Goal: Find specific page/section: Find specific page/section

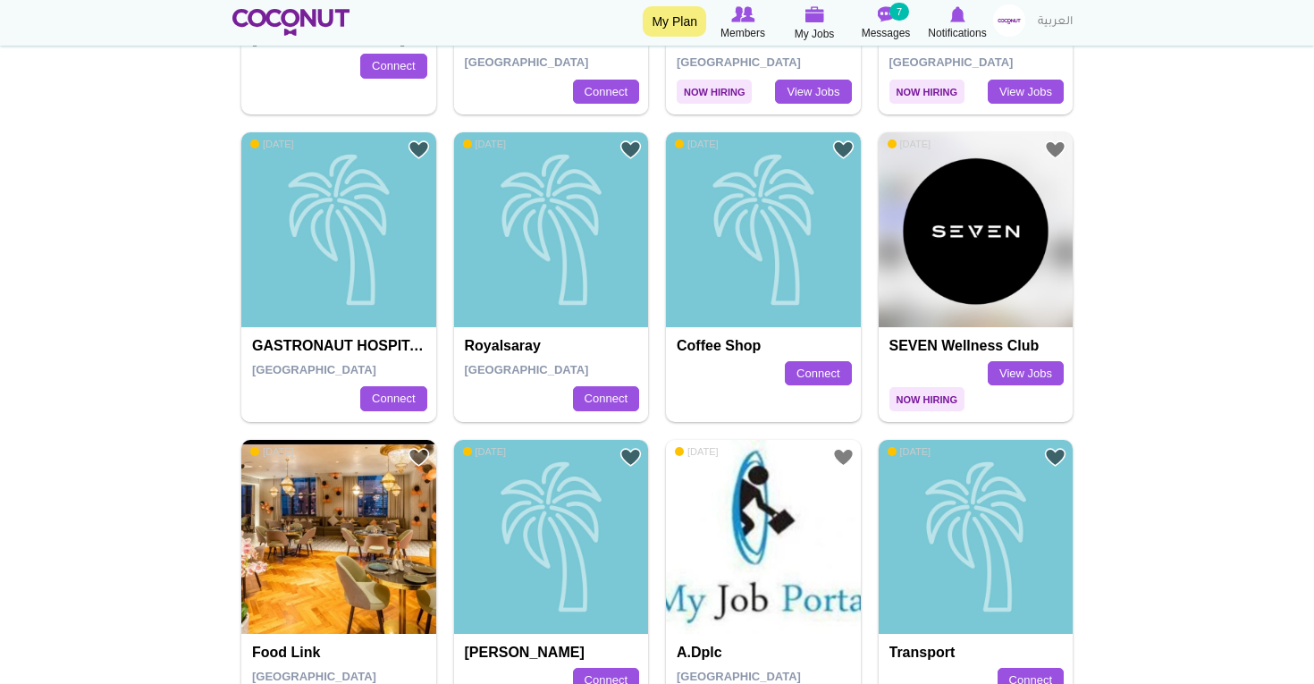
scroll to position [1788, 0]
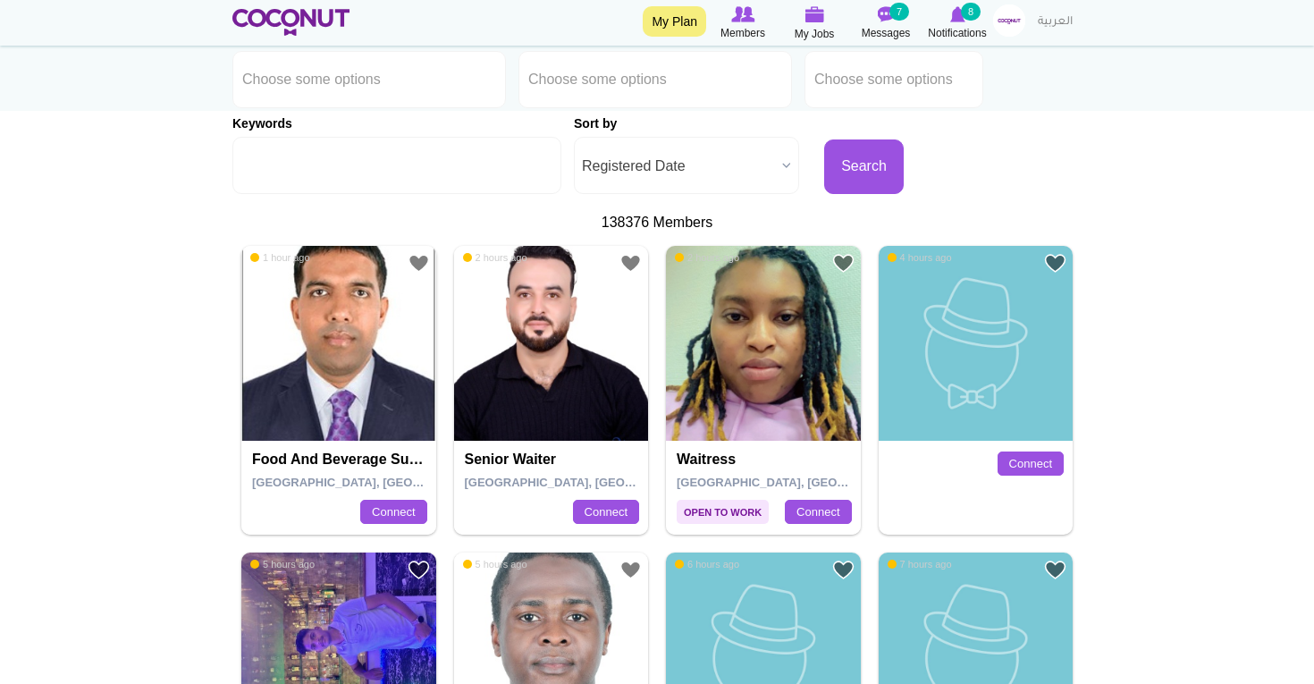
scroll to position [176, 0]
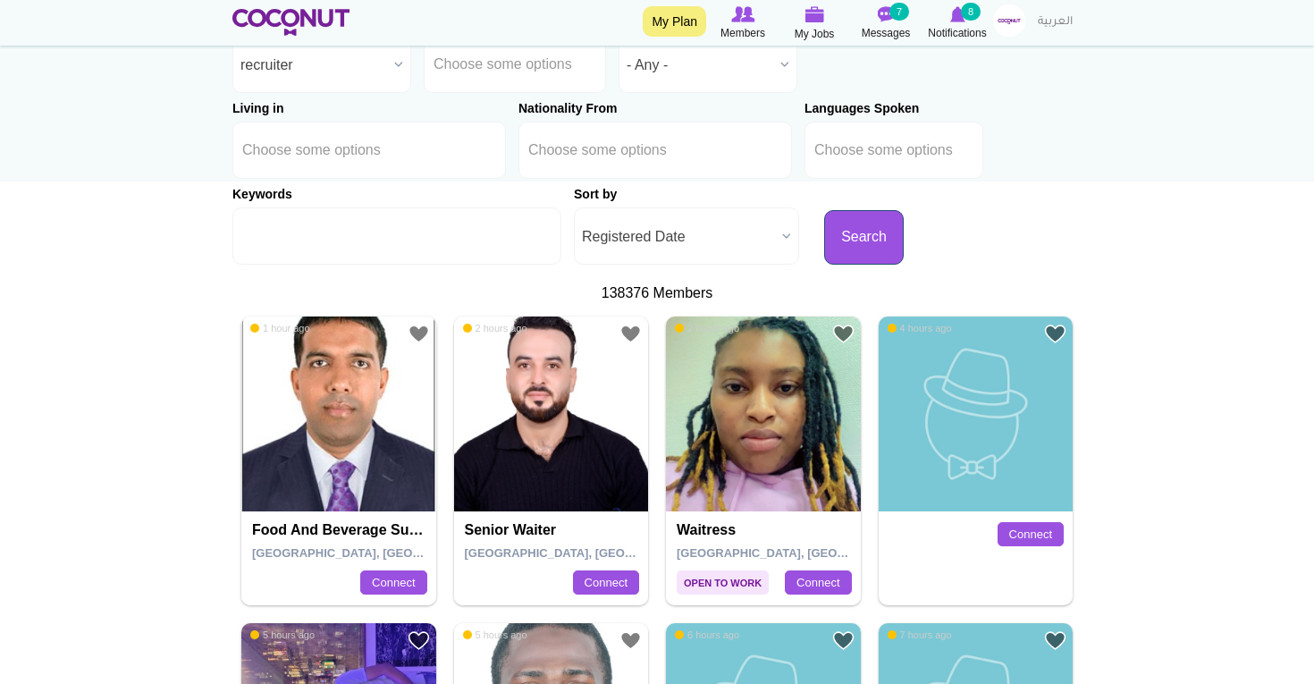
click at [824, 253] on button "Search" at bounding box center [864, 237] width 80 height 55
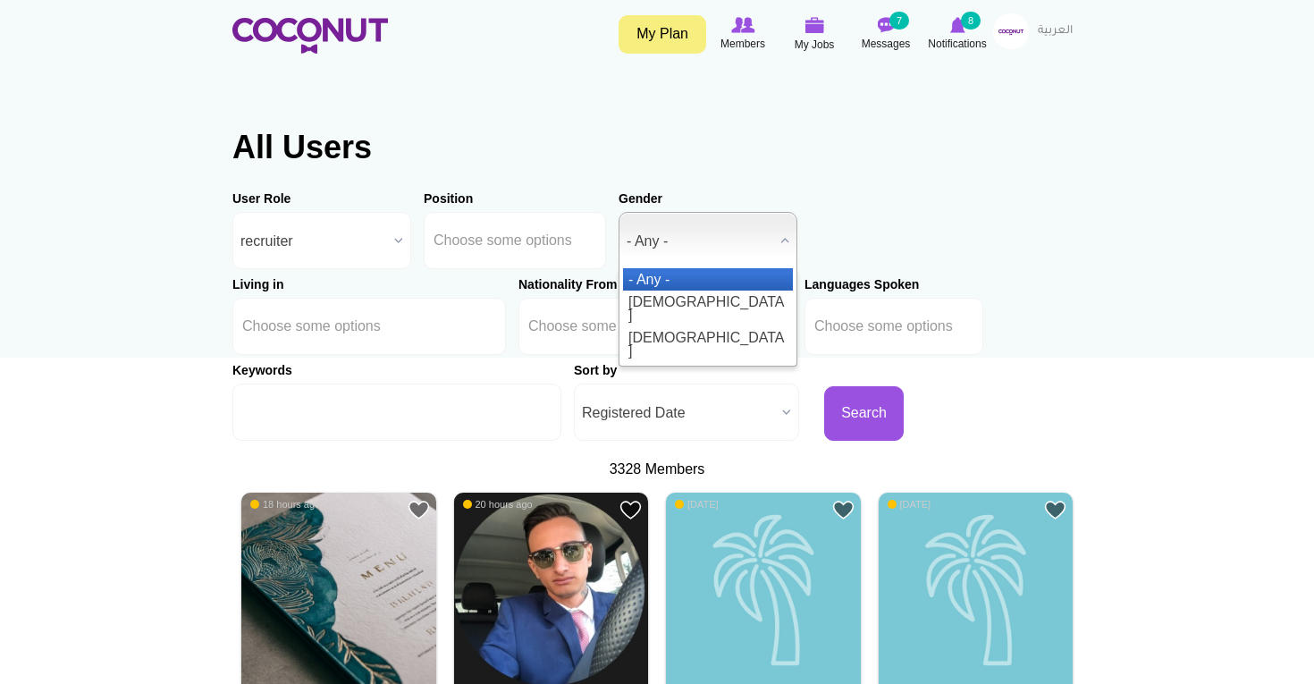
click at [839, 147] on h1 "All Users" at bounding box center [656, 148] width 849 height 36
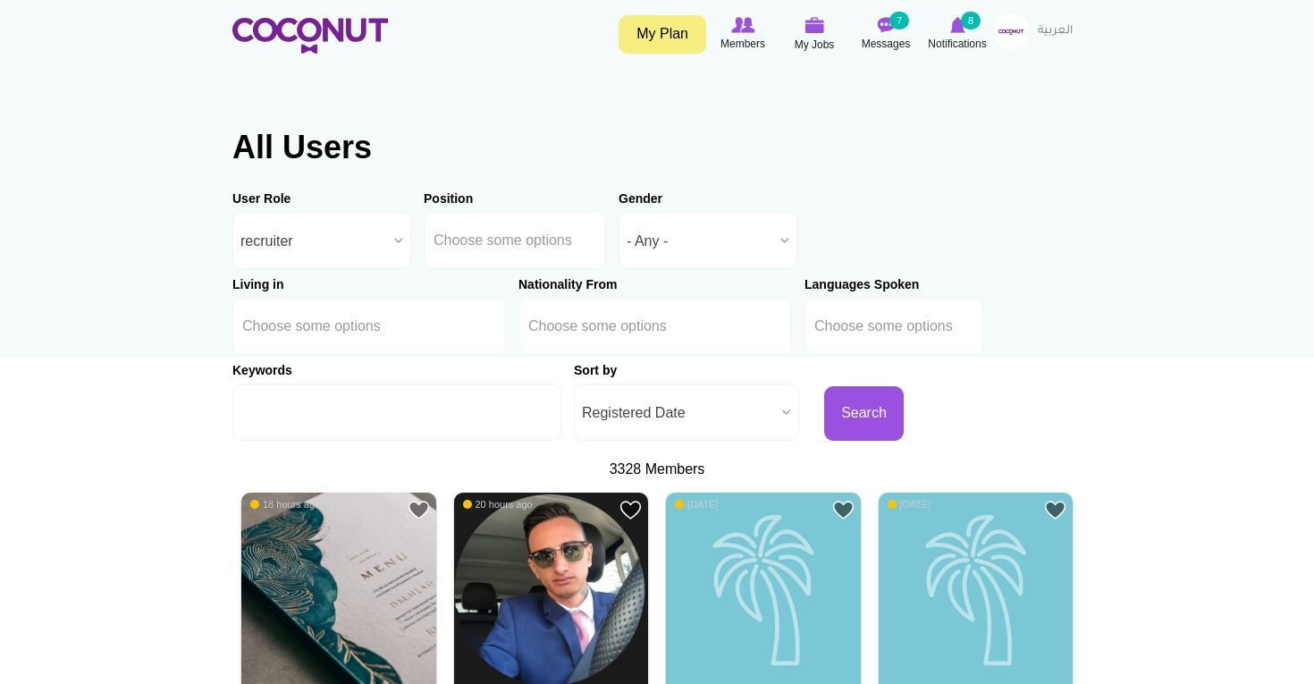
click at [697, 397] on span "Registered Date" at bounding box center [678, 412] width 193 height 57
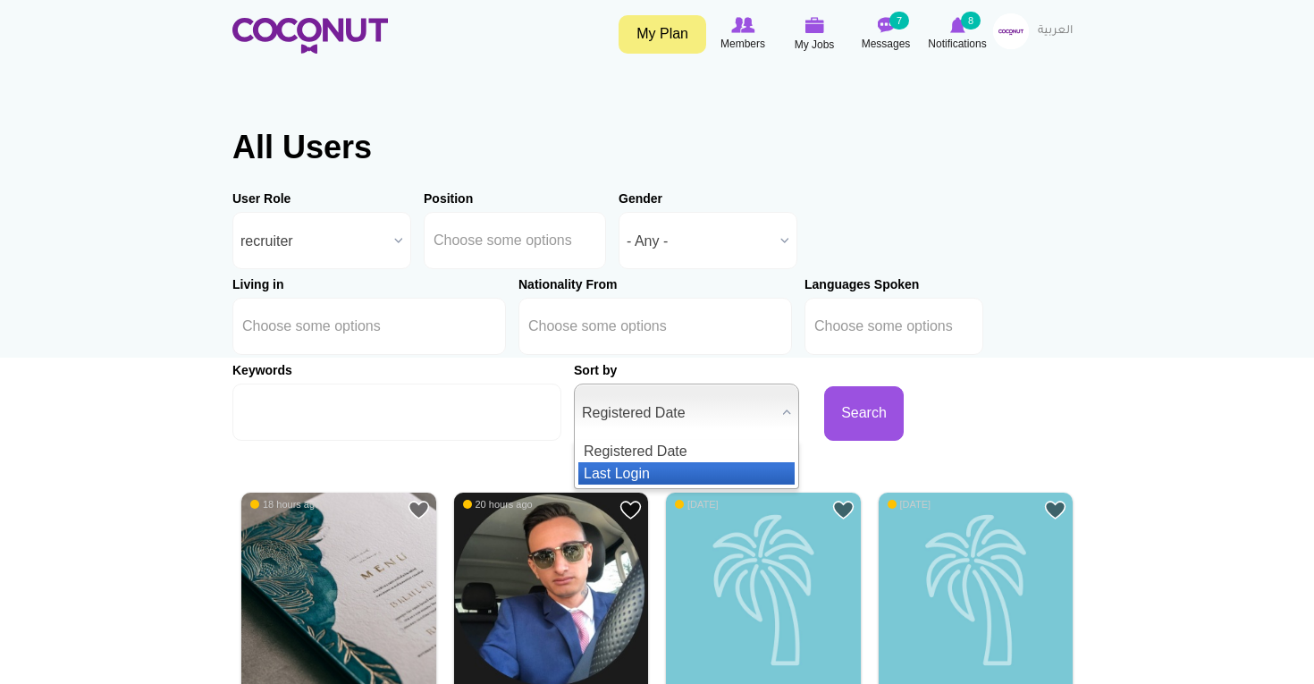
click at [654, 471] on li "Last Login" at bounding box center [686, 473] width 216 height 22
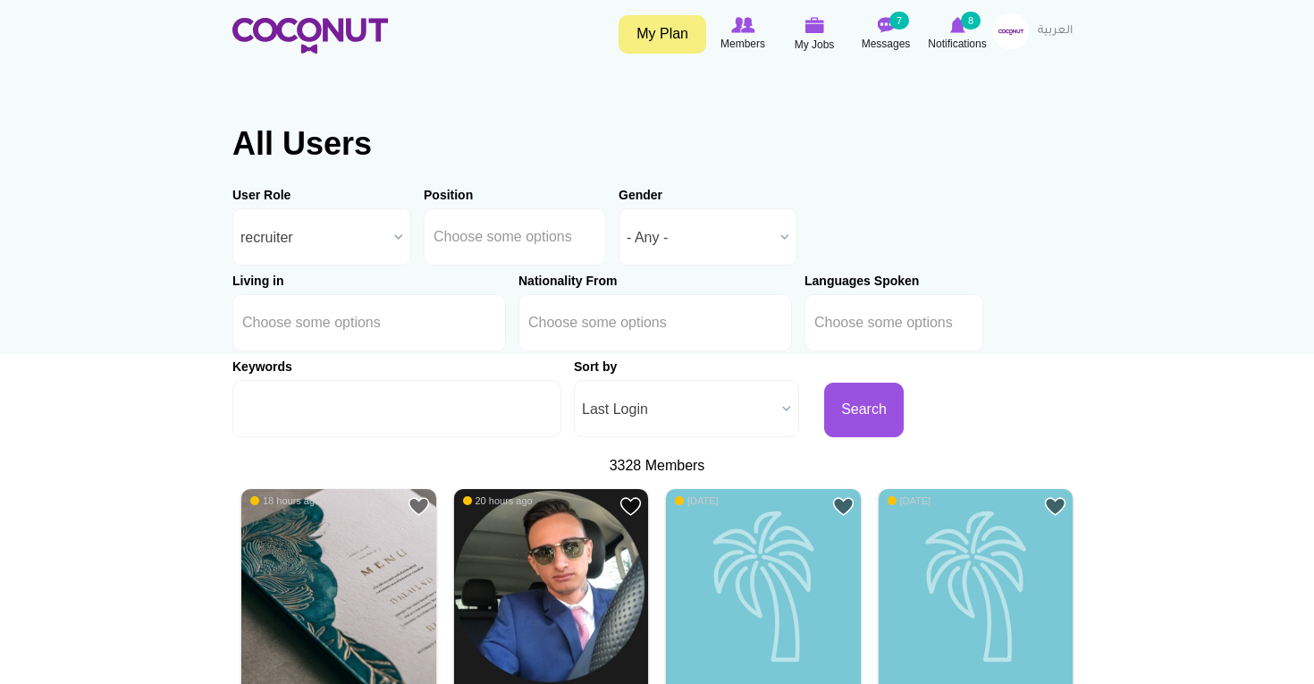
scroll to position [7, 0]
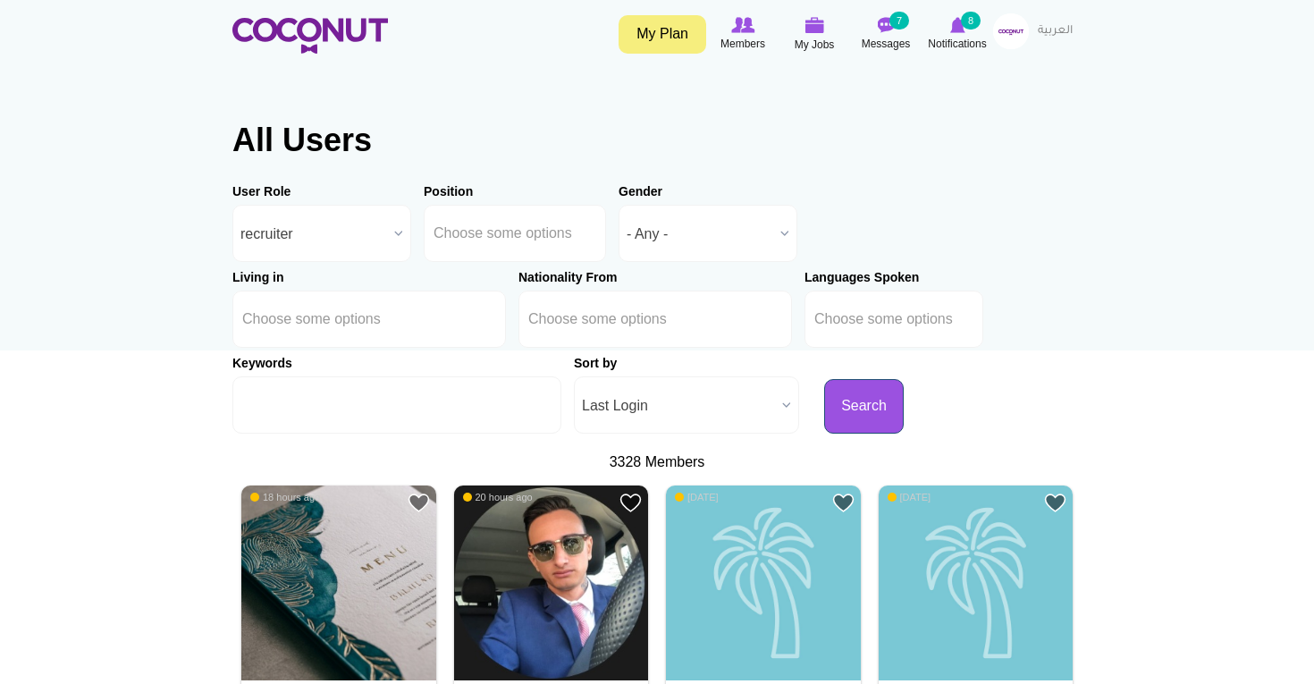
click at [824, 393] on button "Search" at bounding box center [864, 406] width 80 height 55
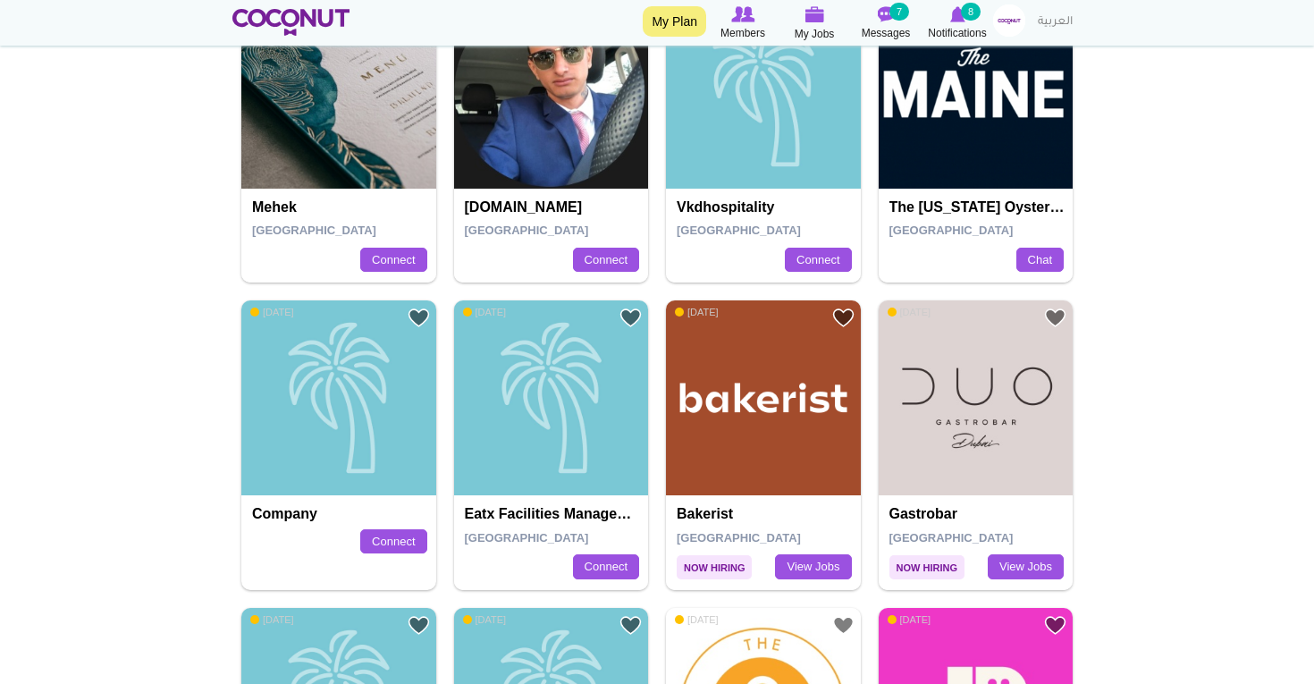
scroll to position [501, 0]
